Goal: Ask a question

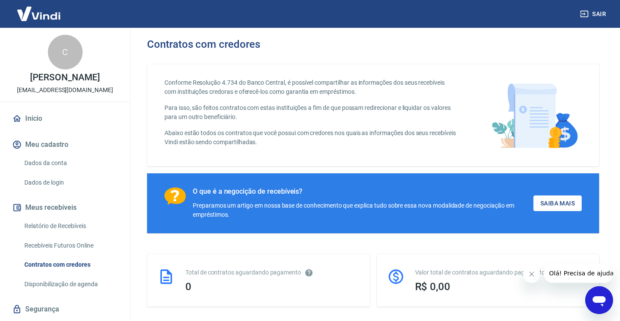
scroll to position [129, 0]
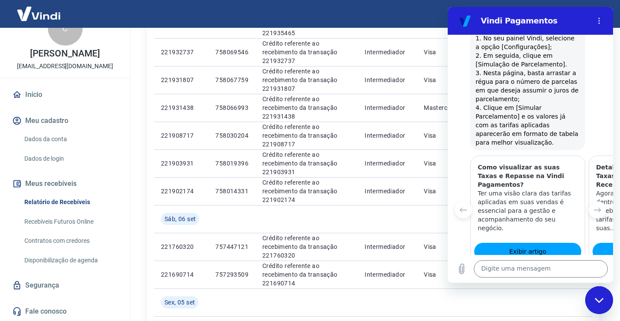
scroll to position [0, 112]
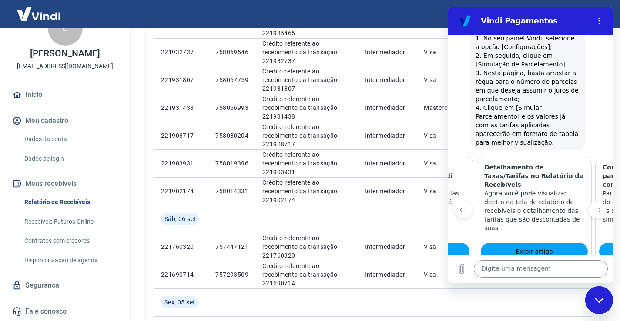
click at [519, 268] on textarea at bounding box center [541, 269] width 134 height 17
click at [553, 297] on button "Sim" at bounding box center [563, 305] width 25 height 17
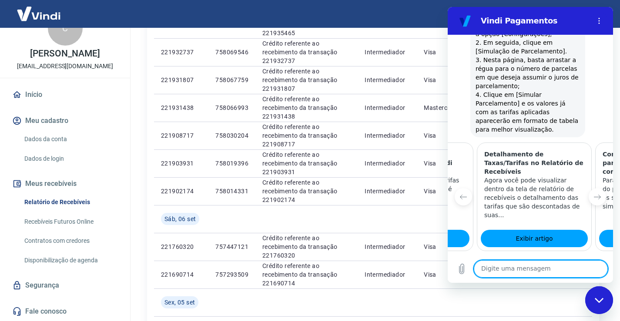
scroll to position [1044, 0]
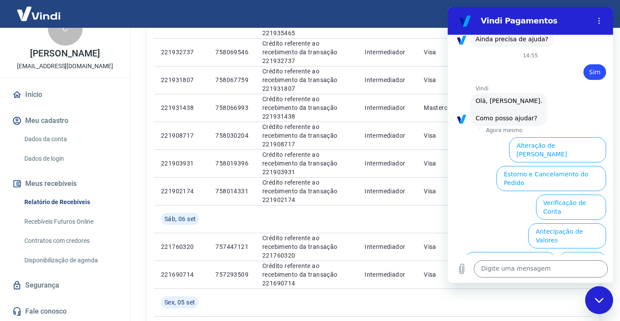
click at [561, 281] on button "Taxas e Parcelamento" at bounding box center [570, 293] width 72 height 25
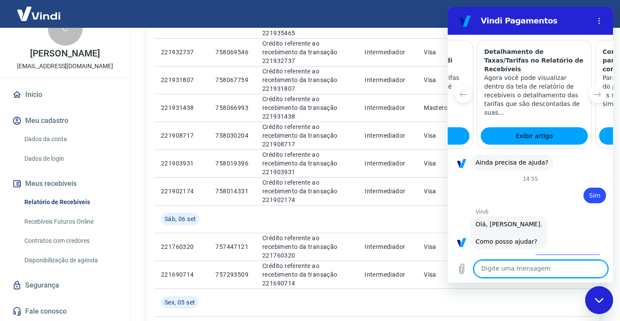
scroll to position [1040, 0]
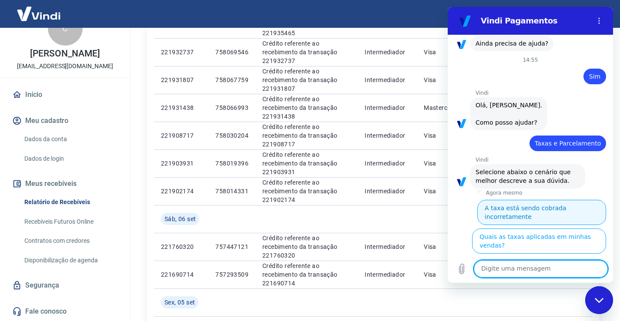
click at [556, 200] on button "A taxa está sendo cobrada incorretamente" at bounding box center [541, 212] width 129 height 25
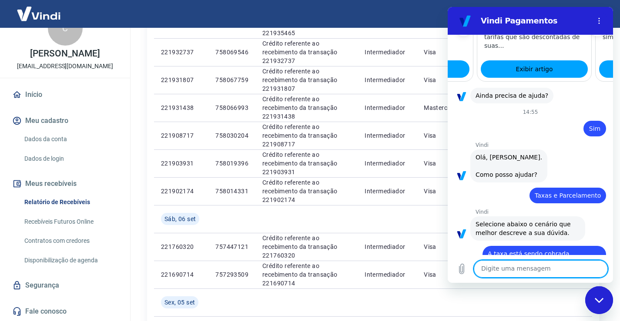
scroll to position [1029, 0]
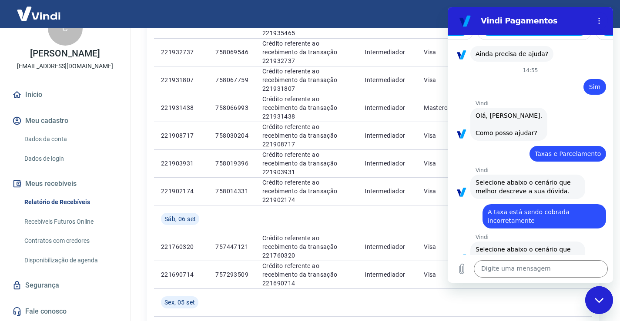
click at [588, 306] on button "Utilizo apenas a Vindi ou outras plataformas" at bounding box center [539, 318] width 134 height 25
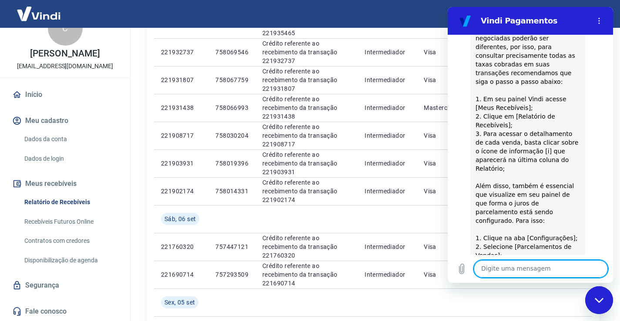
scroll to position [1638, 0]
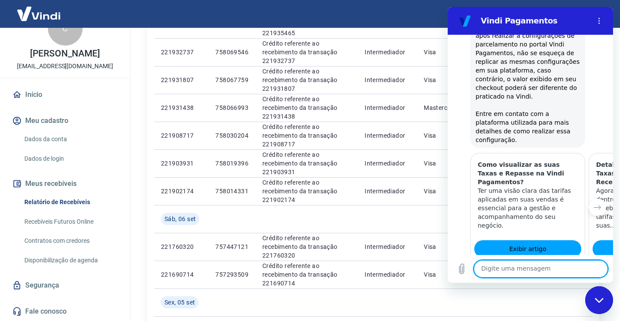
drag, startPoint x: 539, startPoint y: 276, endPoint x: 539, endPoint y: 271, distance: 4.4
click at [539, 275] on textarea at bounding box center [541, 269] width 134 height 17
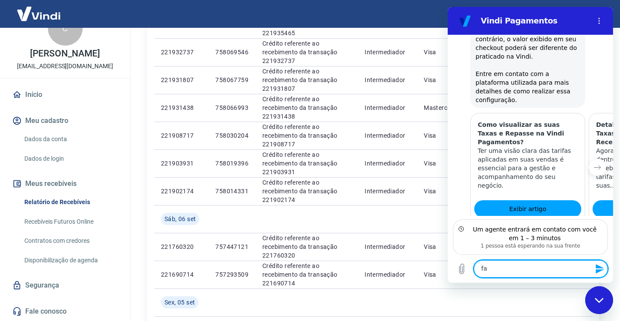
type textarea "f"
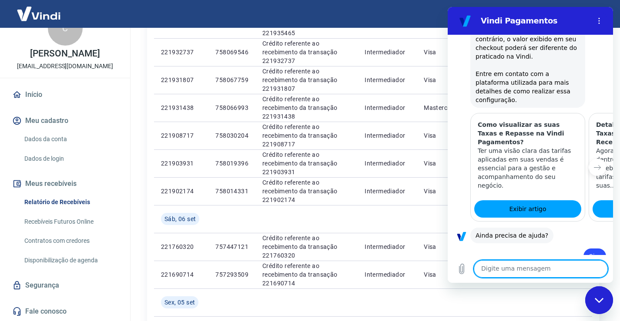
scroll to position [1748, 0]
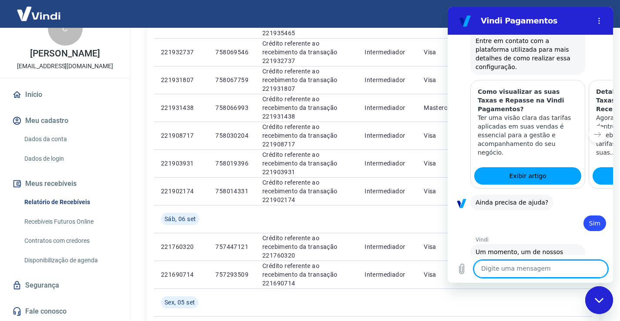
click at [518, 261] on textarea at bounding box center [541, 269] width 134 height 17
click at [521, 263] on textarea at bounding box center [541, 269] width 134 height 17
type textarea "Olá"
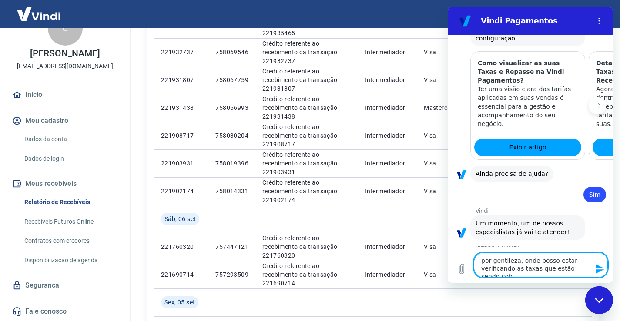
scroll to position [1778, 0]
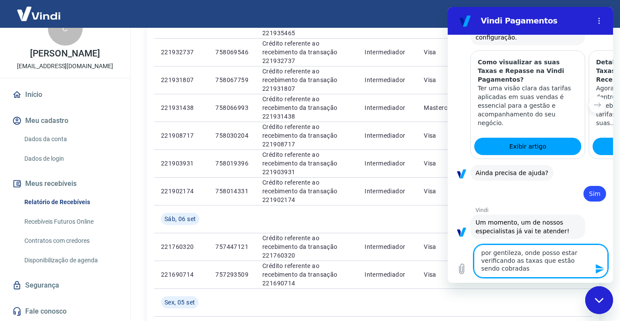
click at [539, 269] on textarea "por gentileza, onde posso estar verificando as taxas que estão sendo cobradas" at bounding box center [541, 261] width 134 height 33
type textarea "por gentileza, onde posso estar verificando as taxas que estão sendo cobradas"
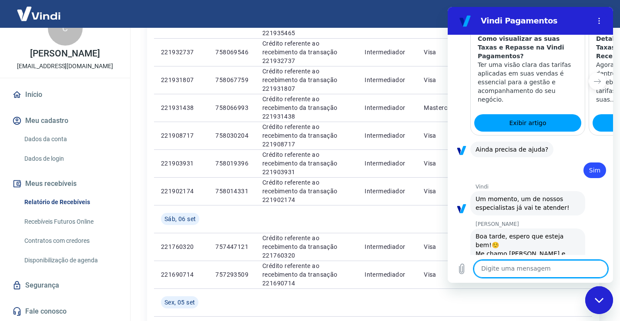
scroll to position [1803, 0]
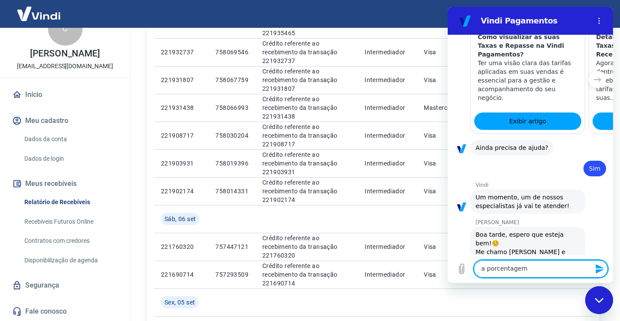
type textarea "a porcentagem"
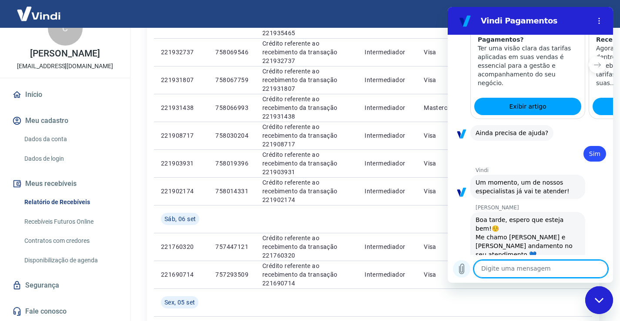
scroll to position [1820, 0]
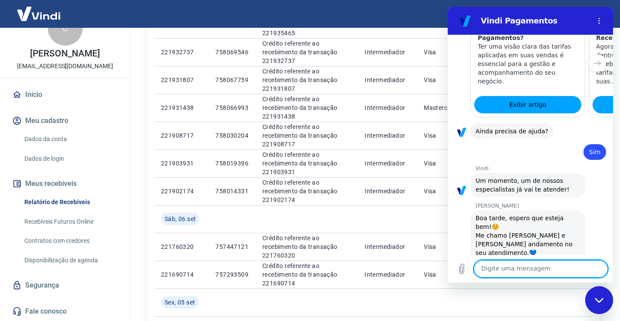
click at [495, 269] on textarea at bounding box center [541, 269] width 134 height 17
click at [468, 275] on button "Carregar arquivo" at bounding box center [461, 269] width 17 height 17
click at [464, 270] on icon "Carregar arquivo" at bounding box center [461, 269] width 5 height 10
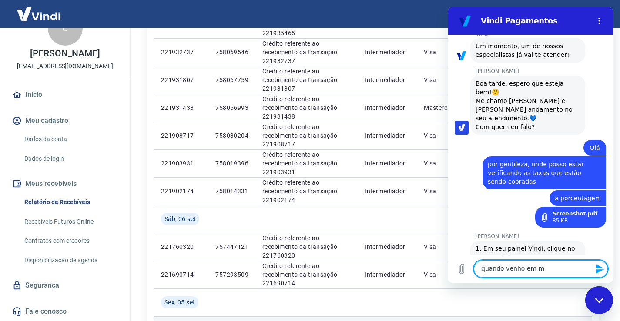
scroll to position [1956, 0]
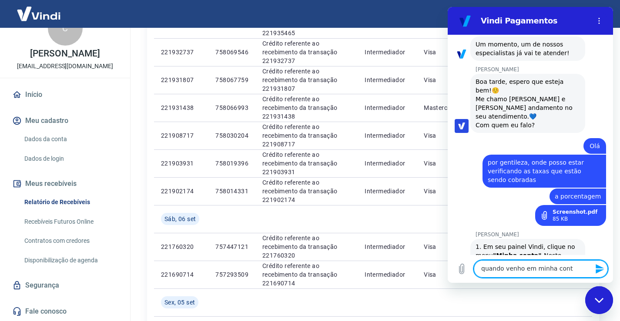
type textarea "quando venho em minha conta"
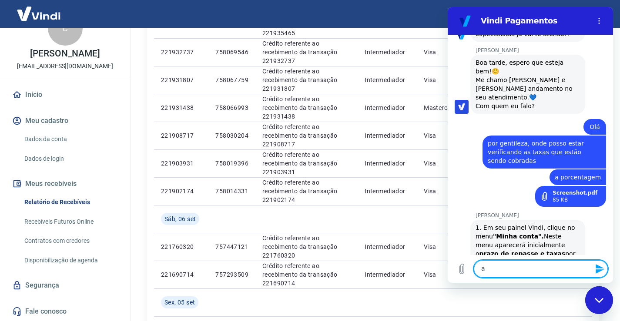
scroll to position [1977, 0]
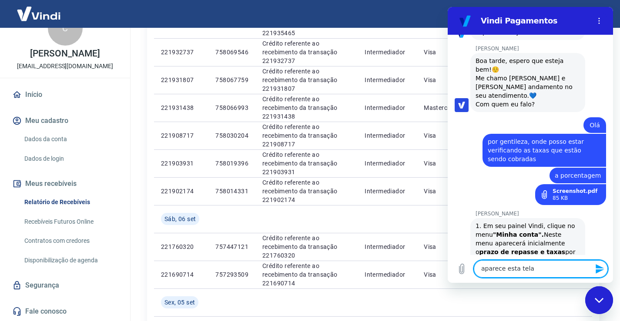
type textarea "aparece esta tela"
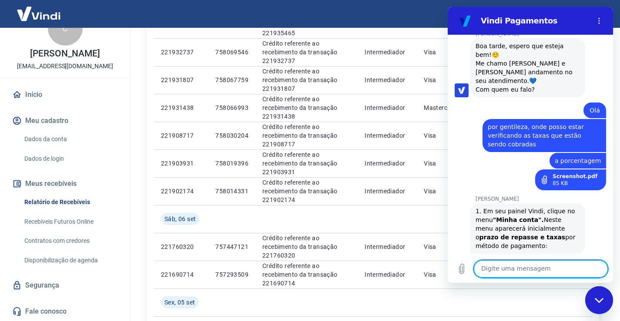
scroll to position [1994, 0]
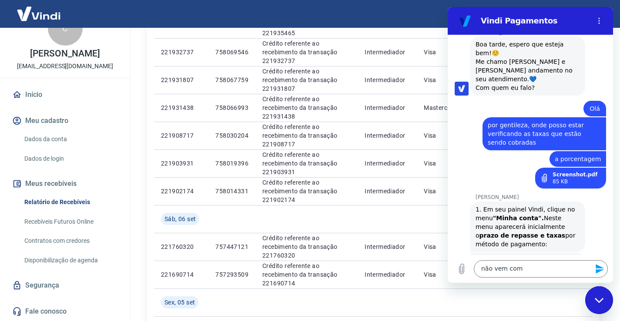
drag, startPoint x: 536, startPoint y: 191, endPoint x: 575, endPoint y: 190, distance: 38.3
click at [575, 253] on div "Gabrielle Jeronymo diz: 2. Em seguida, clique em "Consultar Tarifas". Neste pai…" at bounding box center [527, 278] width 115 height 50
click at [595, 252] on div "Gabrielle Jeronymo diz: 2. Em seguida, clique em "Consultar Tarifas". Neste pai…" at bounding box center [534, 277] width 158 height 51
click at [526, 271] on textarea "não vem com" at bounding box center [541, 269] width 134 height 17
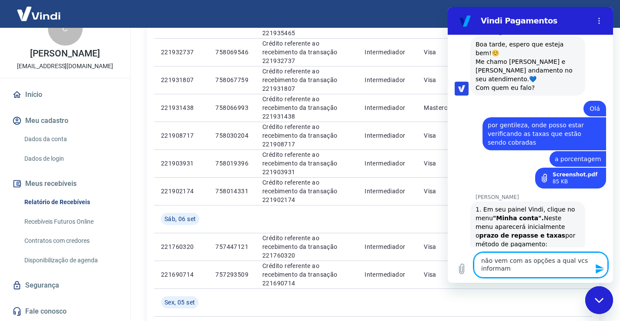
type textarea "não vem com as opções a qual vcs informam"
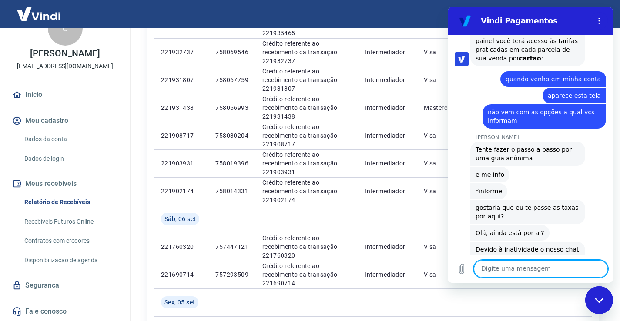
scroll to position [2188, 0]
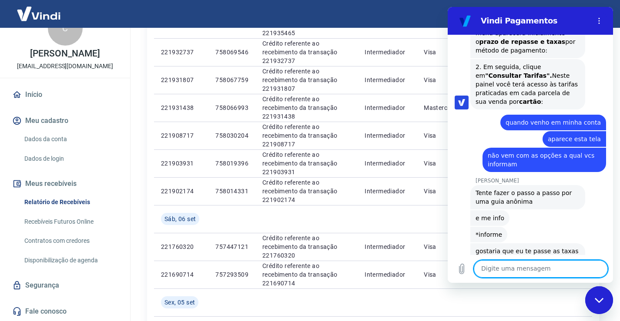
click at [510, 268] on textarea at bounding box center [541, 269] width 134 height 17
type textarea "olá"
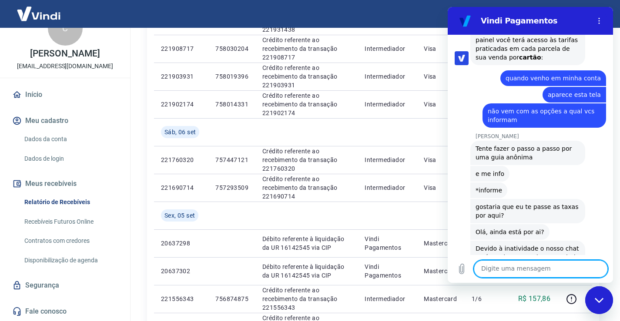
scroll to position [2261, 0]
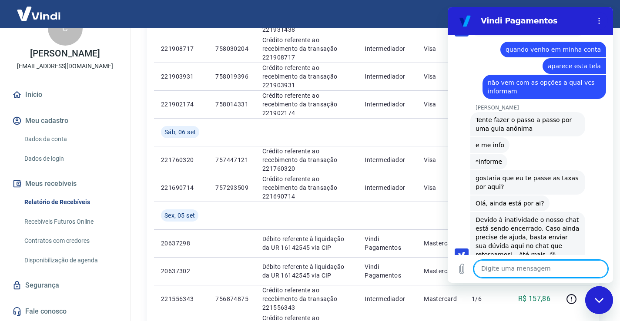
click at [512, 276] on textarea at bounding box center [541, 269] width 134 height 17
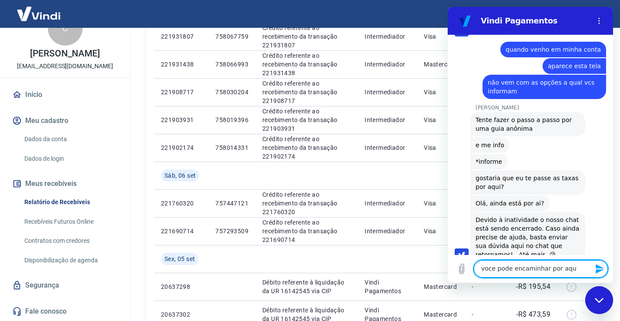
type textarea "voce pode encaminhar por aqui"
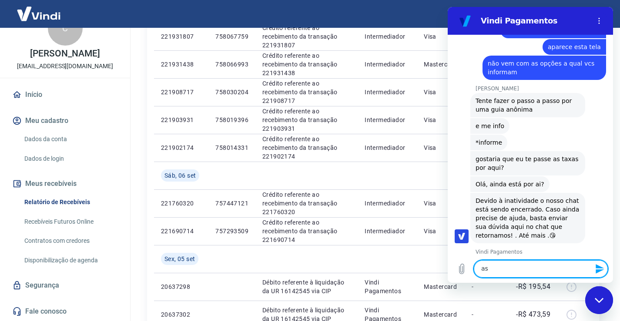
scroll to position [2282, 0]
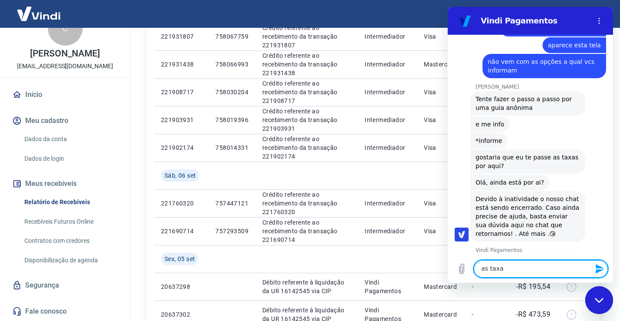
type textarea "as taxas"
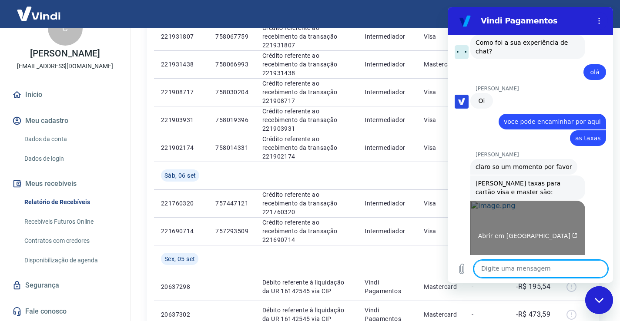
scroll to position [2490, 0]
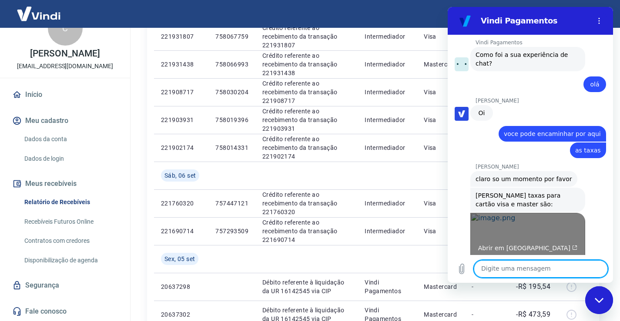
click at [553, 213] on link "Abrir em nova aba" at bounding box center [527, 245] width 115 height 64
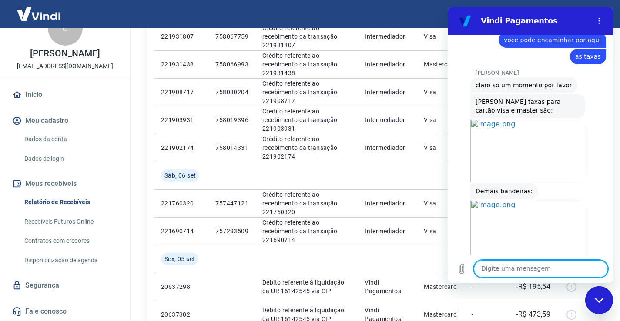
click at [524, 279] on div "Digite uma mensagem x" at bounding box center [530, 269] width 165 height 28
click at [523, 274] on textarea at bounding box center [541, 269] width 134 height 17
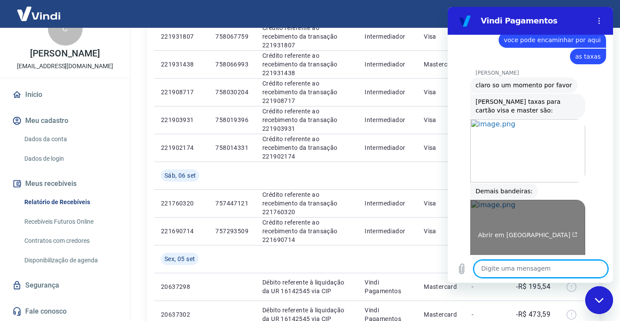
click at [538, 200] on link "Abrir em nova aba" at bounding box center [527, 232] width 115 height 64
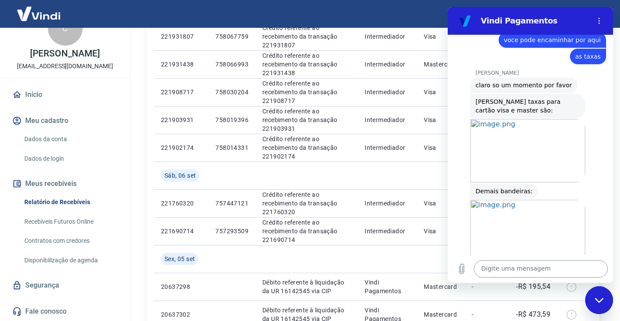
click at [515, 268] on textarea at bounding box center [541, 269] width 134 height 17
type textarea "e"
type textarea "as taxas aumentaram"
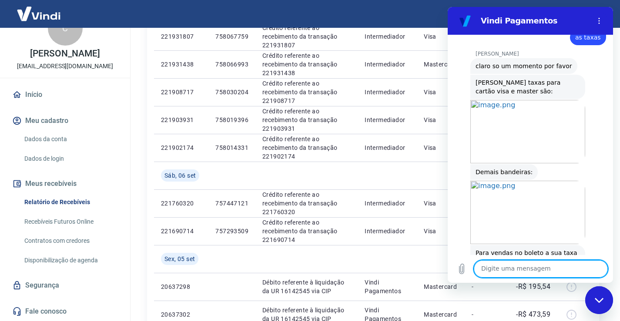
scroll to position [2604, 0]
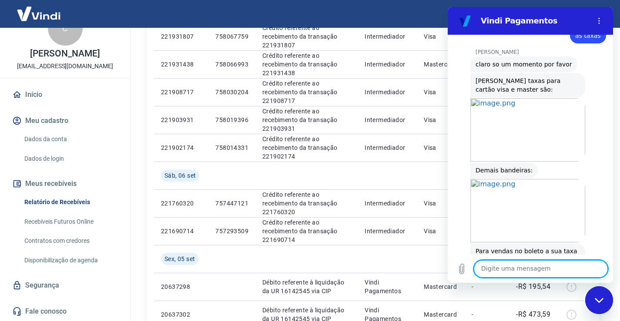
type textarea "?"
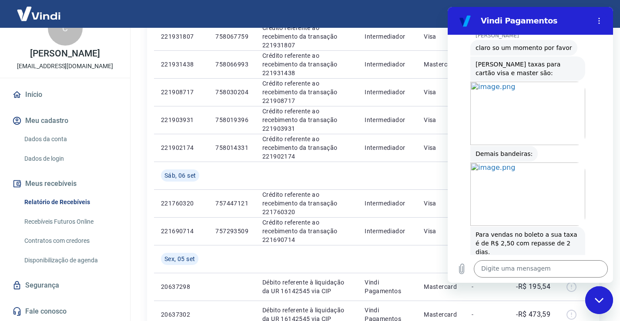
scroll to position [2650, 0]
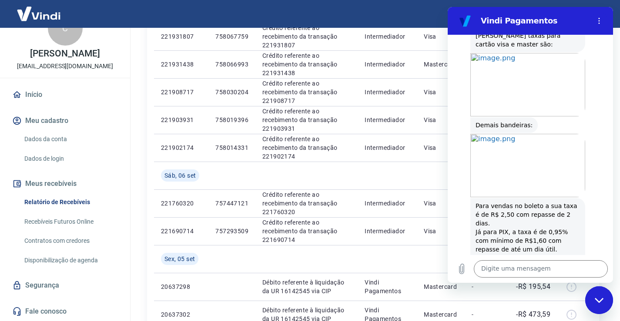
drag, startPoint x: 508, startPoint y: 238, endPoint x: 554, endPoint y: 240, distance: 45.7
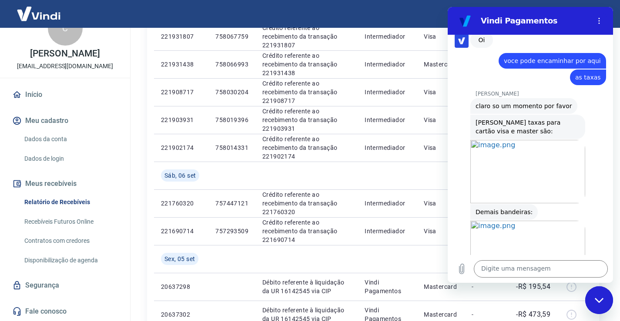
scroll to position [2519, 0]
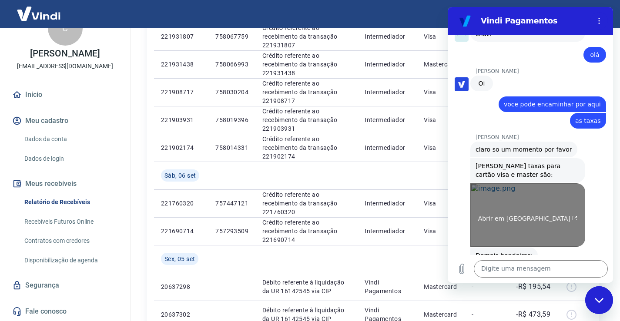
click at [533, 215] on span "Abrir em nova aba" at bounding box center [528, 218] width 100 height 7
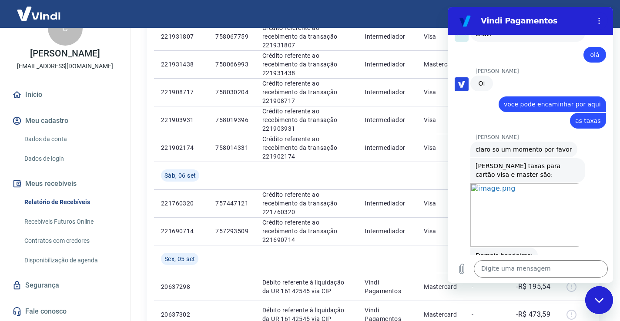
click at [518, 264] on link "Abrir em nova aba" at bounding box center [527, 296] width 115 height 64
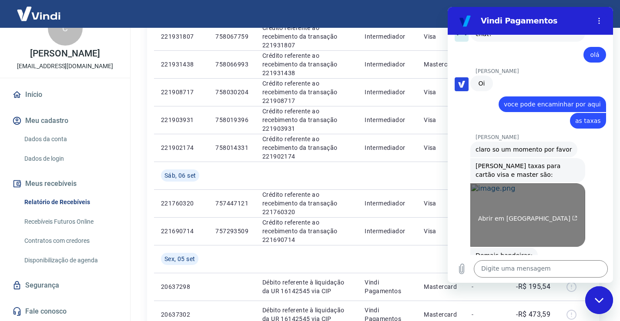
click at [540, 215] on span "Abrir em nova aba" at bounding box center [528, 218] width 100 height 7
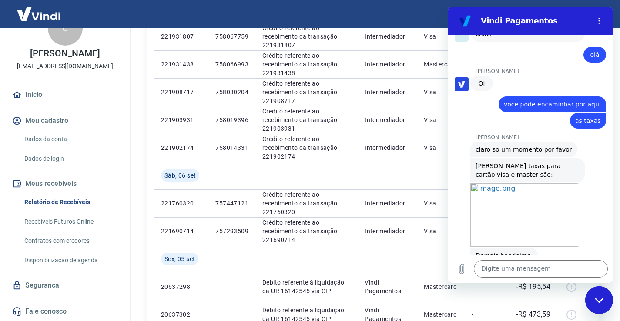
click at [516, 296] on span "Abrir em nova aba" at bounding box center [528, 299] width 100 height 7
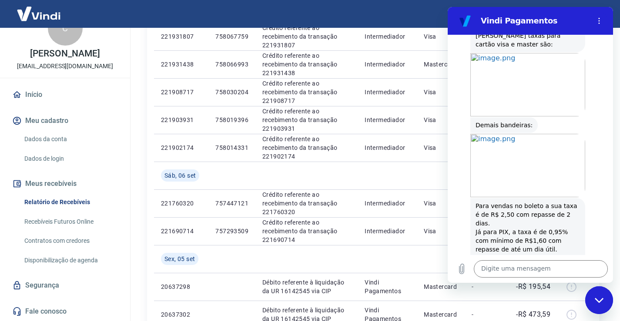
click at [543, 280] on div "Digite uma mensagem x" at bounding box center [530, 269] width 165 height 28
click at [543, 277] on textarea at bounding box center [541, 269] width 134 height 17
type textarea "m"
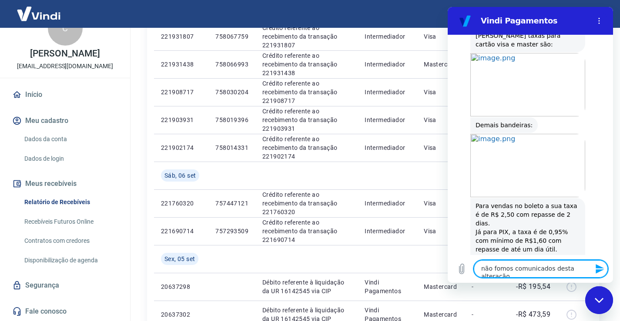
type textarea "não fomos comunicados desta alteração."
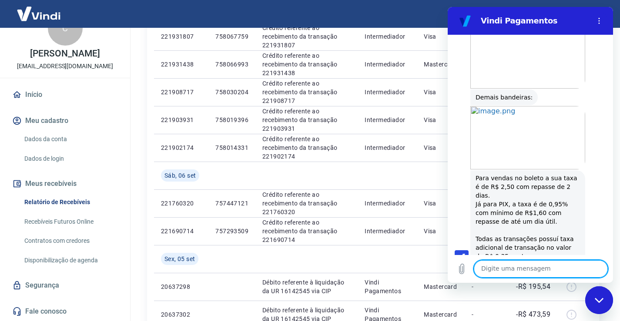
scroll to position [2679, 0]
click at [539, 265] on textarea at bounding box center [541, 269] width 134 height 17
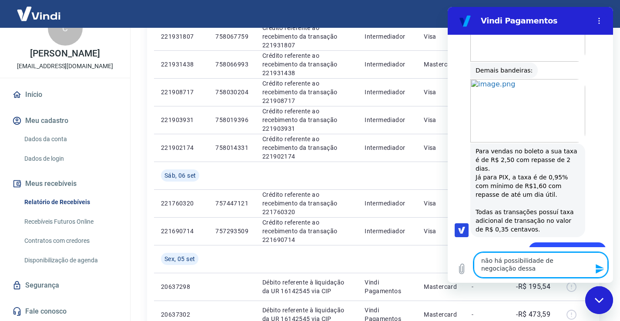
scroll to position [2704, 0]
type textarea "não há possibilidade de negociação dessas taxas?"
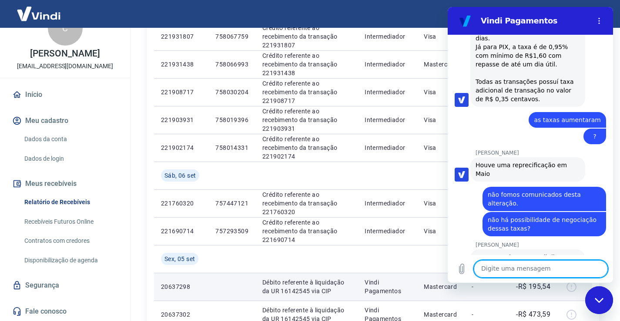
scroll to position [2837, 0]
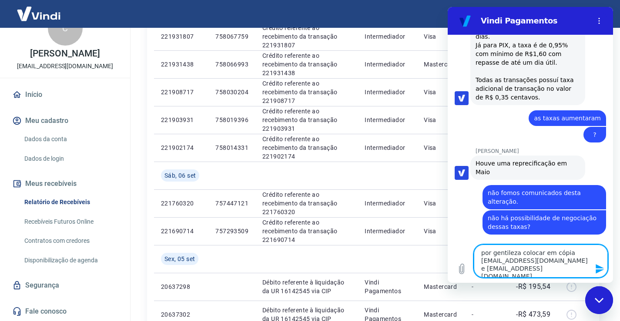
type textarea "por gentileza colocar em cópia tesouraria2@sindcontsp.org.br e administracao@si…"
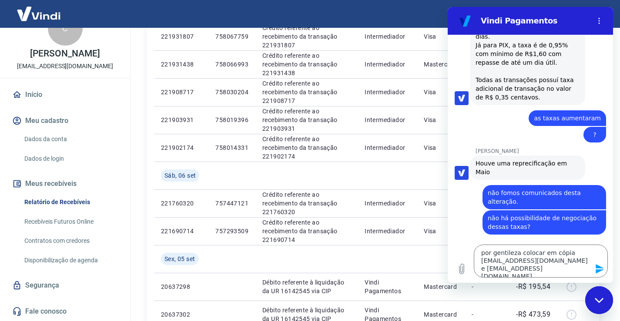
click at [596, 274] on button "Enviar mensagem" at bounding box center [598, 269] width 17 height 17
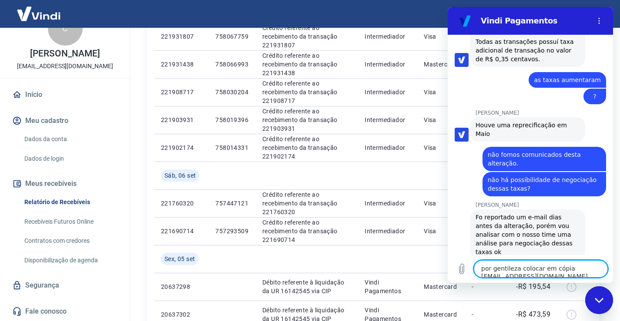
scroll to position [2989, 0]
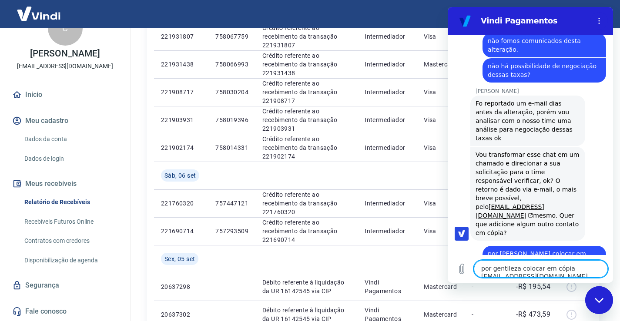
click at [516, 273] on textarea "por gentileza colocar em cópia tesouraria2@sindcontsp.org.br e administracao@si…" at bounding box center [541, 269] width 134 height 17
type textarea "somente, obrigada"
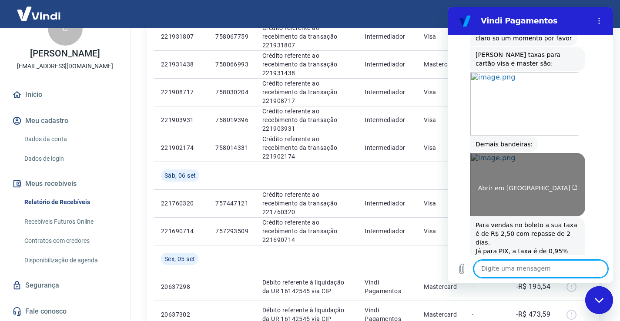
scroll to position [2544, 0]
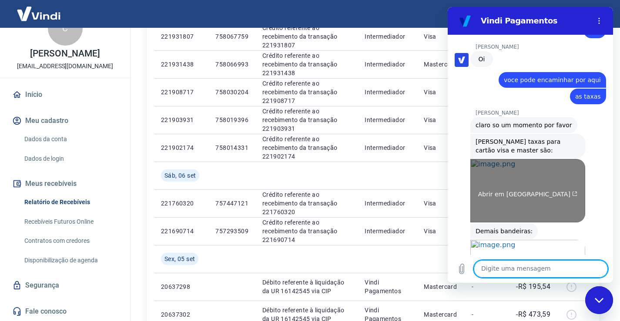
click at [520, 191] on span "Abrir em nova aba" at bounding box center [528, 194] width 100 height 7
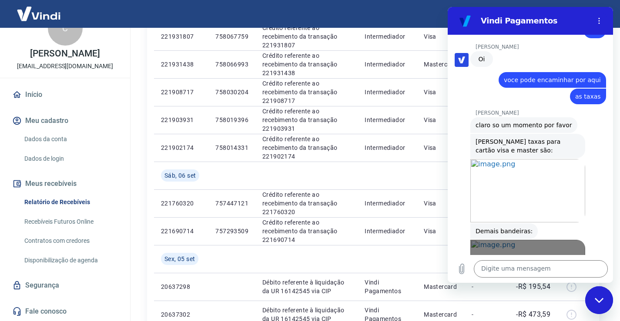
click at [555, 240] on link "Abrir em nova aba" at bounding box center [527, 272] width 115 height 64
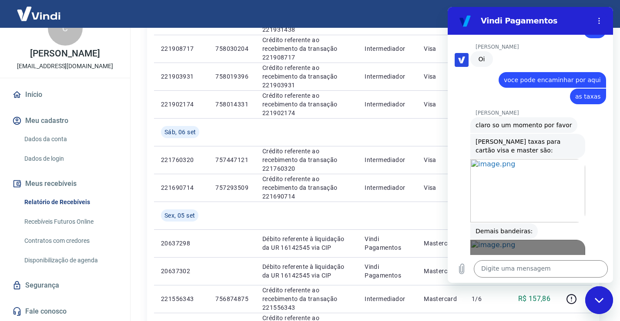
scroll to position [2587, 0]
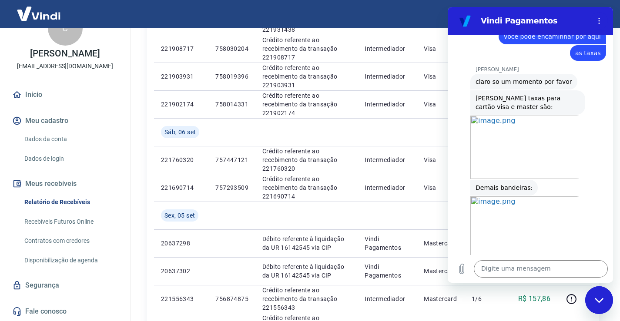
drag, startPoint x: 518, startPoint y: 236, endPoint x: 475, endPoint y: 167, distance: 81.1
click at [475, 264] on div "Para vendas no boleto a sua taxa é de R$ 2,50 com repasse de 2 dias. Já para PI…" at bounding box center [527, 307] width 104 height 87
copy div "Para vendas no boleto a sua taxa é de R$ 2,50 com repasse de 2 dias. Já para PI…"
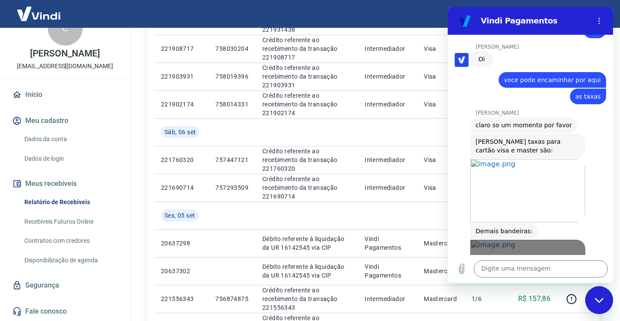
scroll to position [2500, 0]
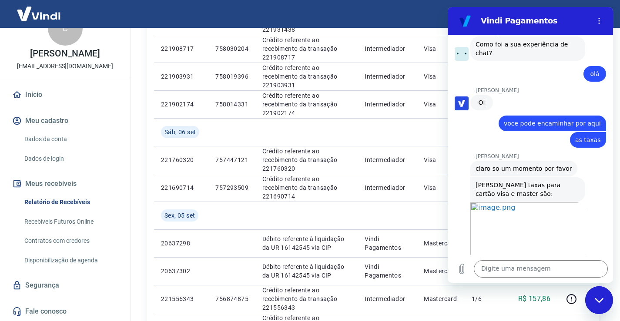
drag, startPoint x: 592, startPoint y: 301, endPoint x: 1081, endPoint y: 309, distance: 488.5
click at [592, 301] on div "Fechar janela de mensagens" at bounding box center [599, 300] width 26 height 26
